Goal: Transaction & Acquisition: Subscribe to service/newsletter

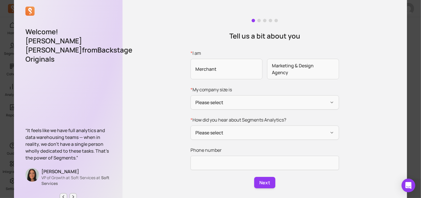
scroll to position [28, 0]
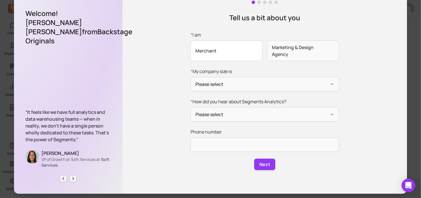
click at [232, 51] on span "Merchant" at bounding box center [227, 51] width 72 height 21
click at [0, 0] on input "* I am Merchant Marketing & Design Agency" at bounding box center [0, 0] width 0 height 0
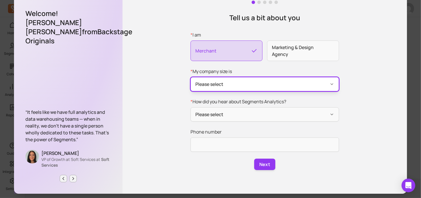
click at [237, 82] on button "Please select" at bounding box center [265, 84] width 149 height 14
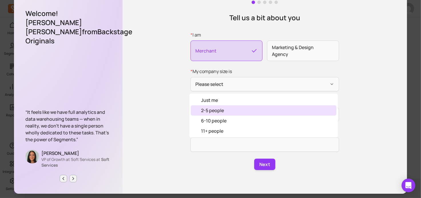
click at [225, 110] on div "2-5 people" at bounding box center [264, 110] width 146 height 10
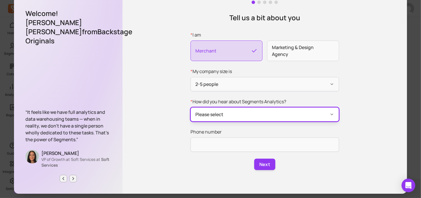
click at [234, 114] on button "Please select" at bounding box center [265, 115] width 149 height 14
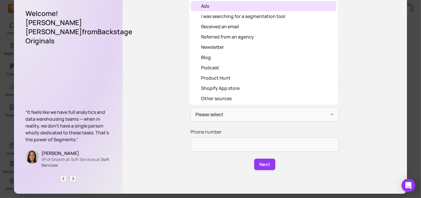
click at [220, 8] on div "Ads" at bounding box center [264, 6] width 146 height 10
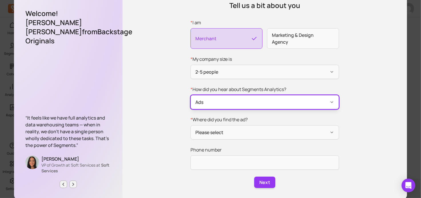
click at [240, 101] on button "Ads" at bounding box center [265, 102] width 149 height 14
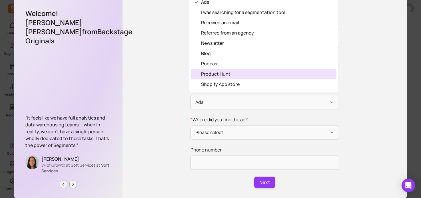
scroll to position [13, 0]
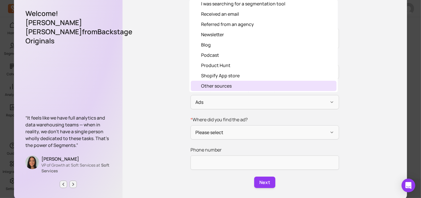
click at [236, 87] on div "Other sources" at bounding box center [264, 86] width 146 height 10
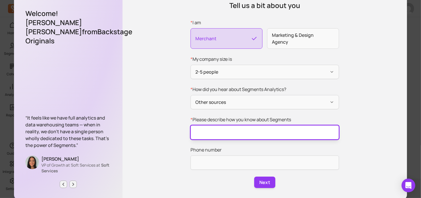
click at [226, 128] on input "* Please describe how you know about Segments" at bounding box center [265, 133] width 149 height 14
type input "Chatgpt"
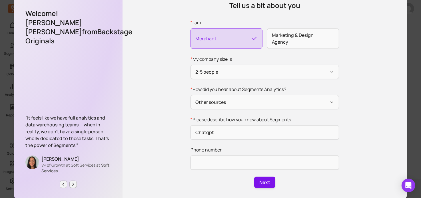
click at [266, 181] on button "Next" at bounding box center [264, 182] width 21 height 11
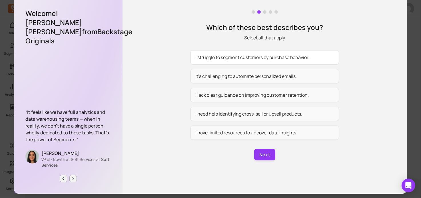
click at [265, 59] on button "I struggle to segment customers by purchase behavior." at bounding box center [265, 57] width 149 height 14
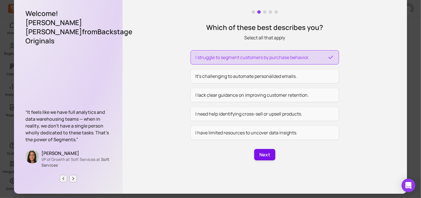
click at [267, 157] on button "Next" at bounding box center [264, 154] width 21 height 11
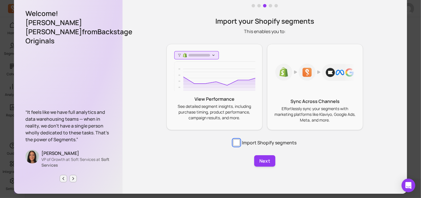
click at [234, 141] on input "Import Shopify segments" at bounding box center [236, 143] width 7 height 7
checkbox input "true"
click at [284, 95] on div "Sync Across Channels Effortlessly sync your segments with marketing platforms l…" at bounding box center [315, 87] width 96 height 87
click at [237, 98] on p "View Performance" at bounding box center [215, 99] width 82 height 7
click at [267, 161] on button "Next" at bounding box center [264, 161] width 21 height 11
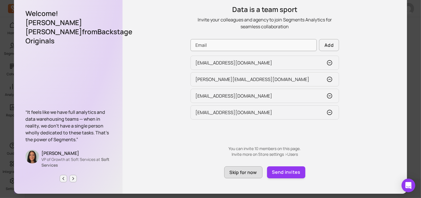
click at [250, 174] on button "Skip for now" at bounding box center [243, 173] width 38 height 12
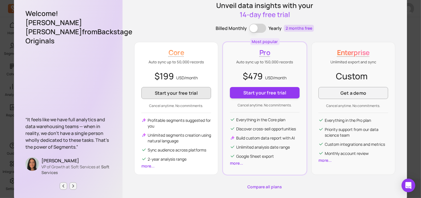
click at [187, 91] on button "Start your free trial" at bounding box center [177, 93] width 70 height 12
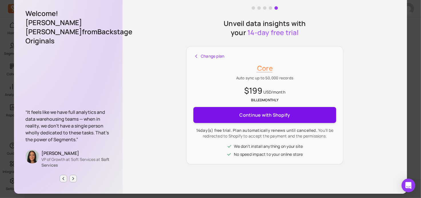
click at [276, 112] on span "Continue with Shopify" at bounding box center [265, 115] width 51 height 11
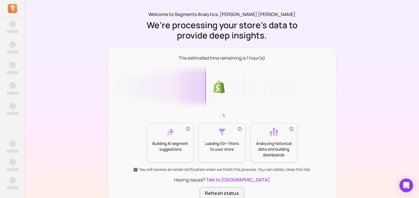
scroll to position [29, 0]
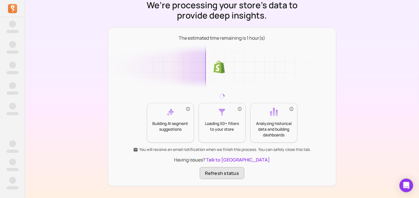
click at [231, 170] on button "Refresh status" at bounding box center [222, 174] width 45 height 12
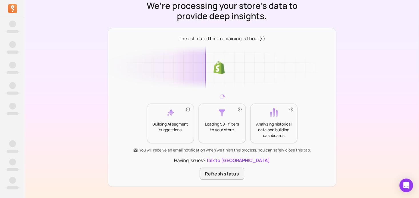
scroll to position [29, 0]
